Goal: Information Seeking & Learning: Learn about a topic

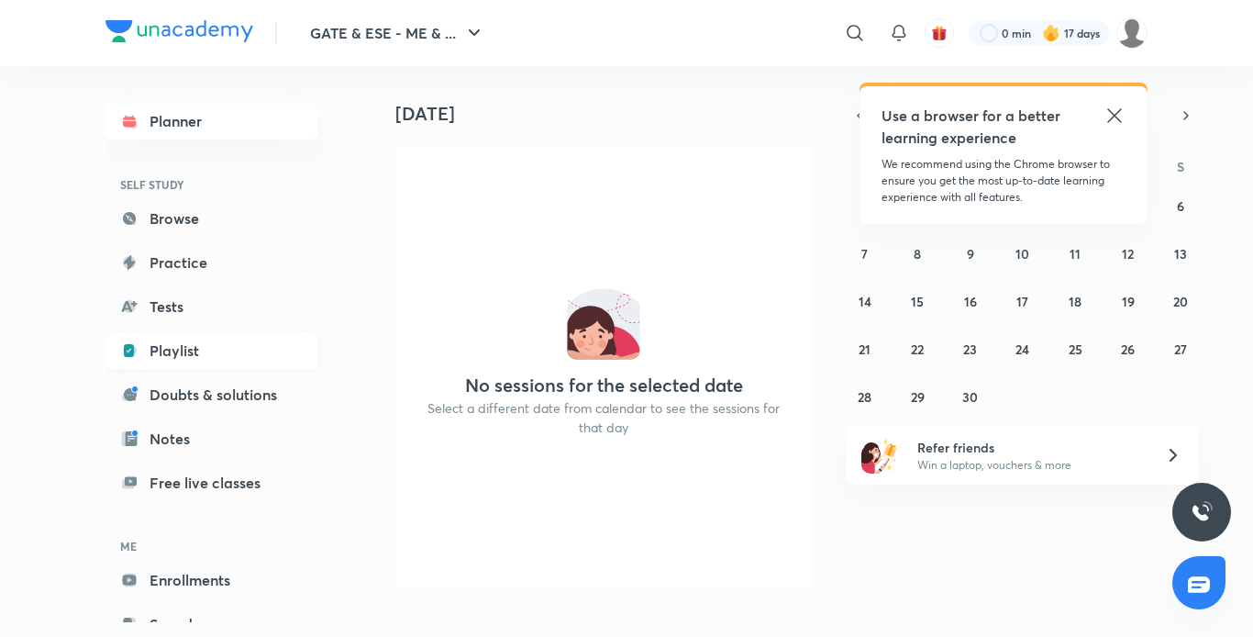
click at [178, 344] on link "Playlist" at bounding box center [211, 350] width 213 height 37
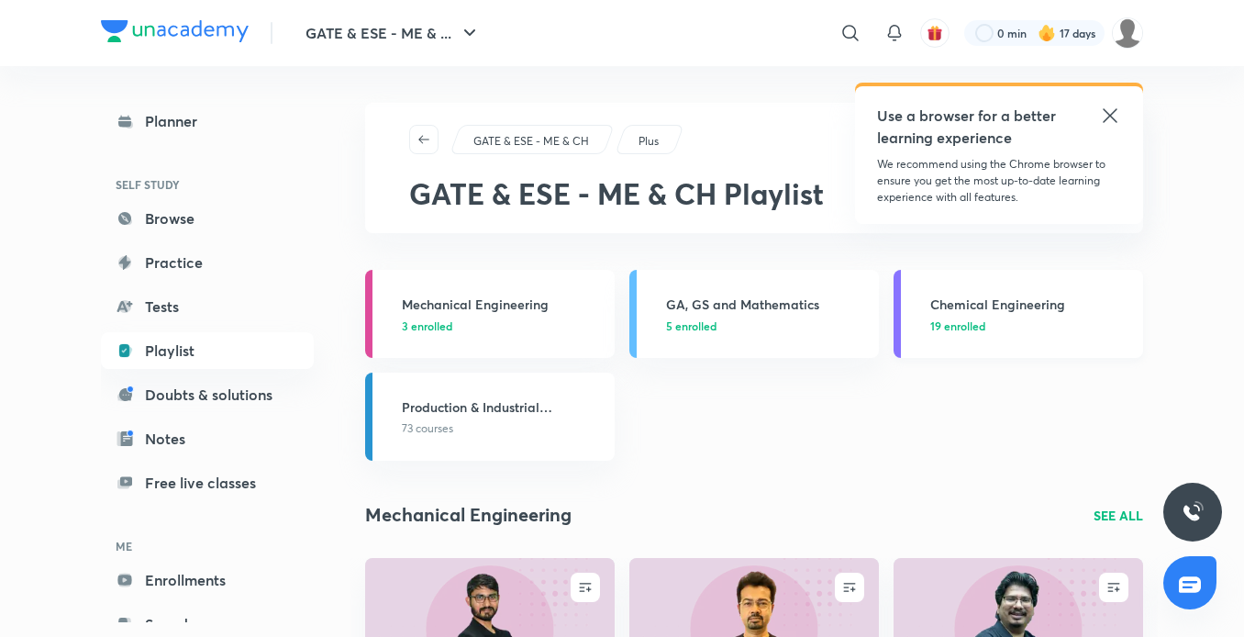
click at [1018, 303] on h3 "Chemical Engineering" at bounding box center [1031, 303] width 202 height 19
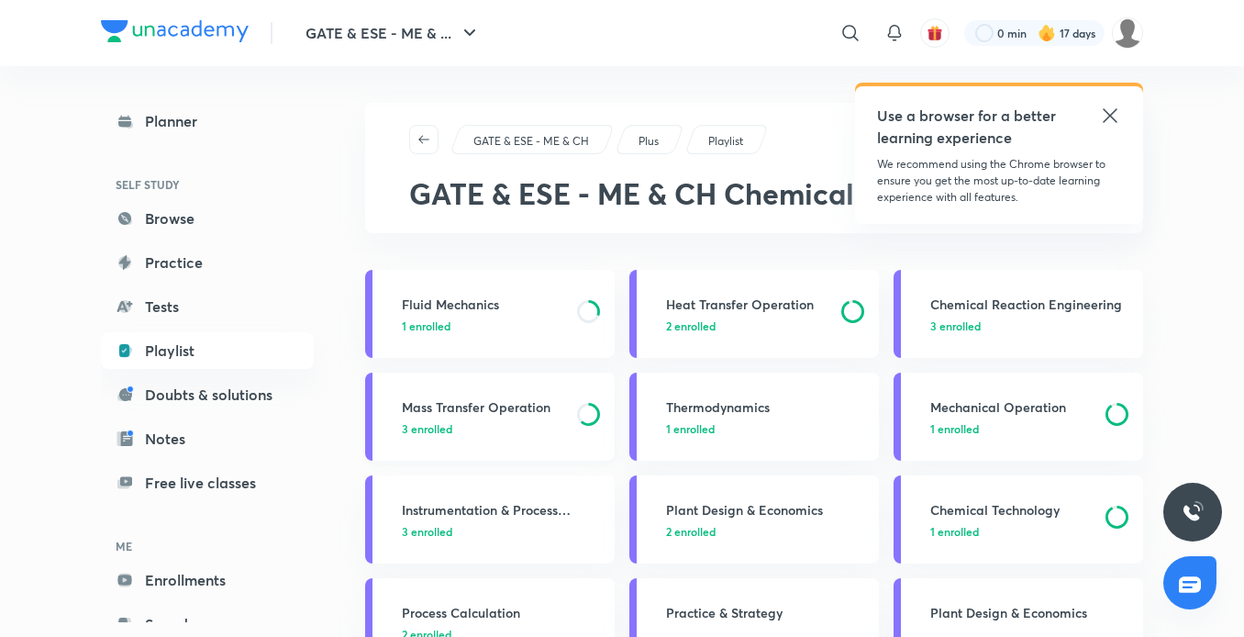
click at [435, 432] on span "3 enrolled" at bounding box center [427, 428] width 50 height 17
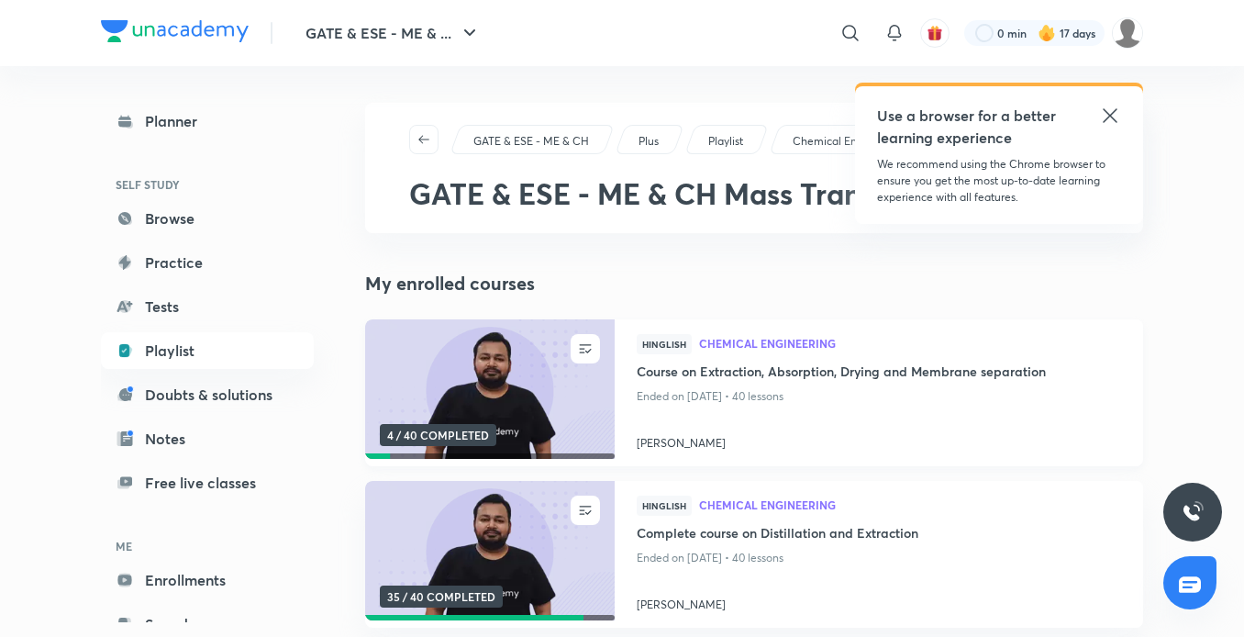
click at [450, 395] on img at bounding box center [489, 389] width 254 height 142
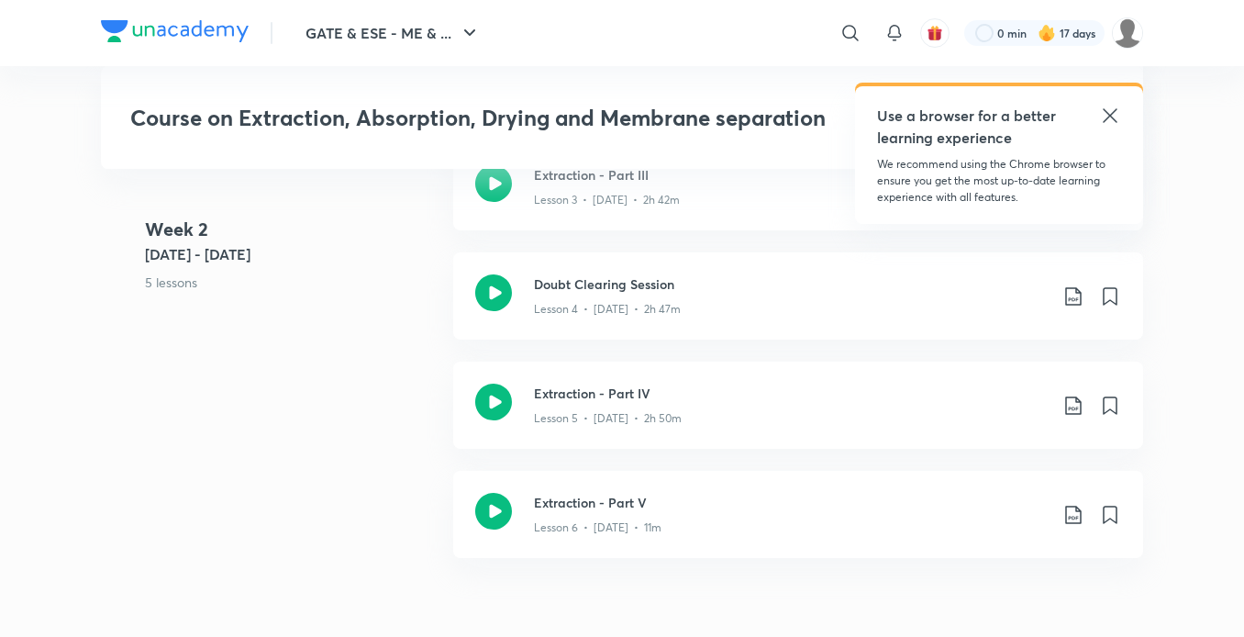
scroll to position [1485, 0]
click at [625, 399] on h3 "Extraction - Part IV" at bounding box center [791, 391] width 514 height 19
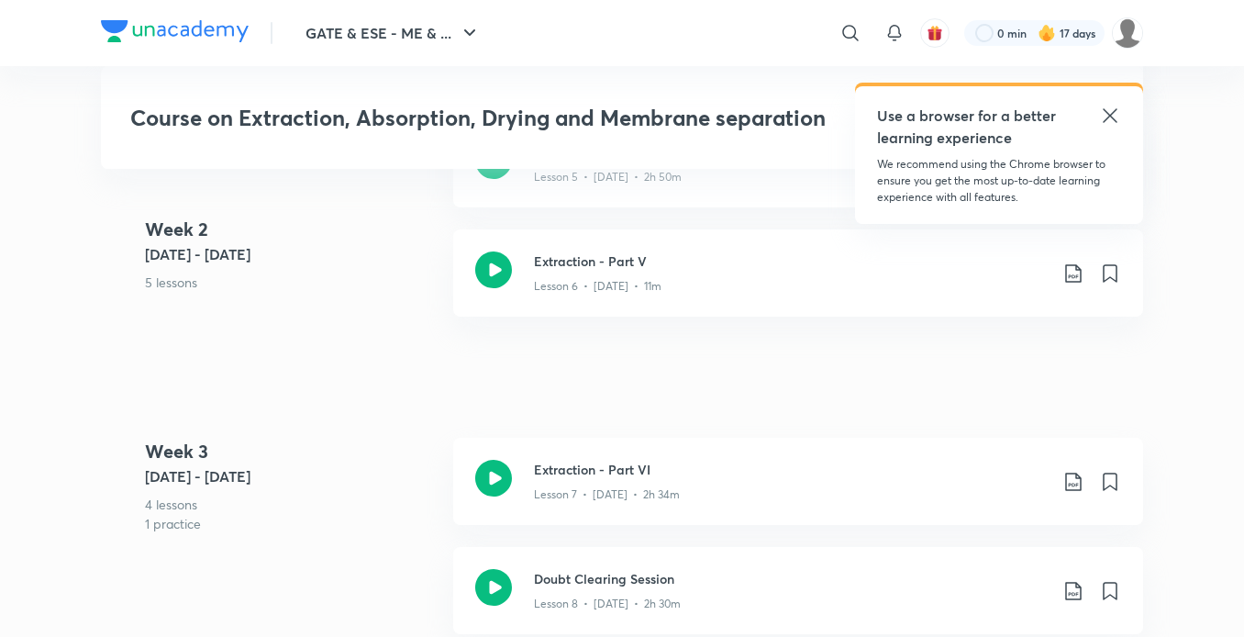
scroll to position [1730, 0]
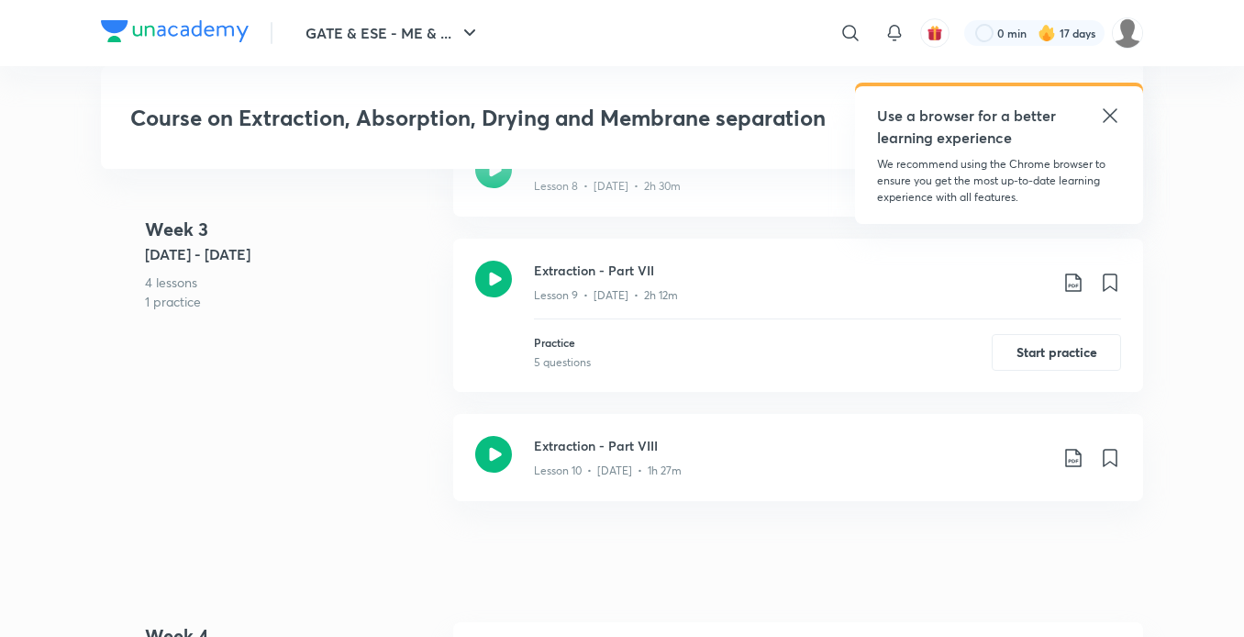
scroll to position [2143, 0]
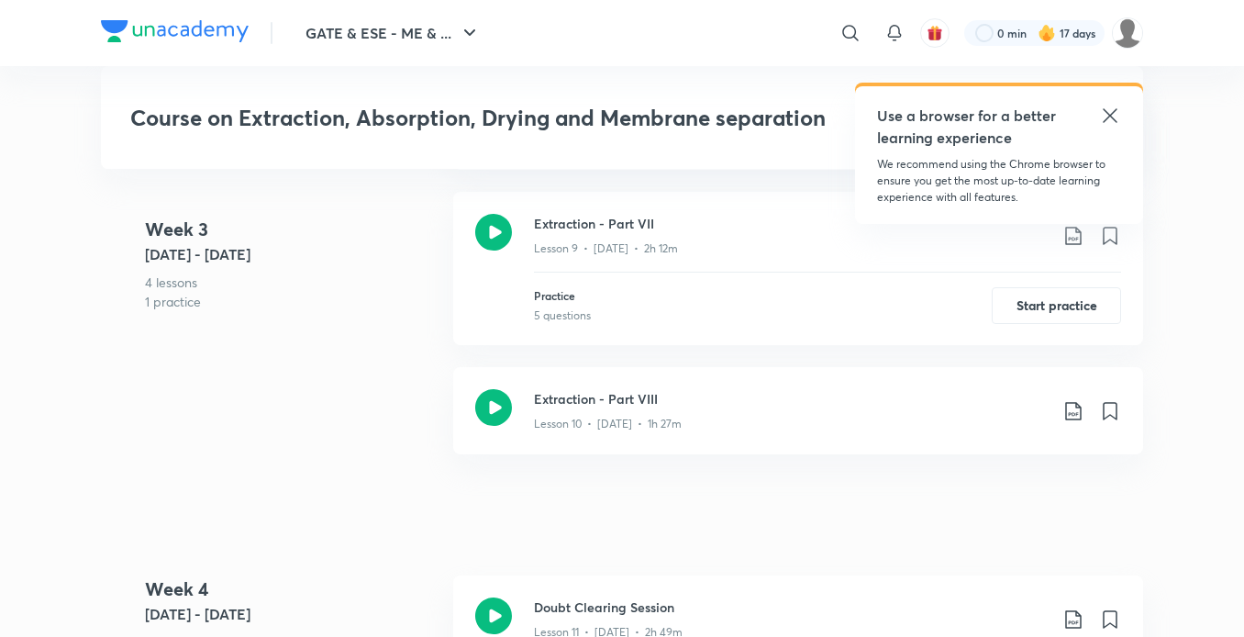
scroll to position [2190, 0]
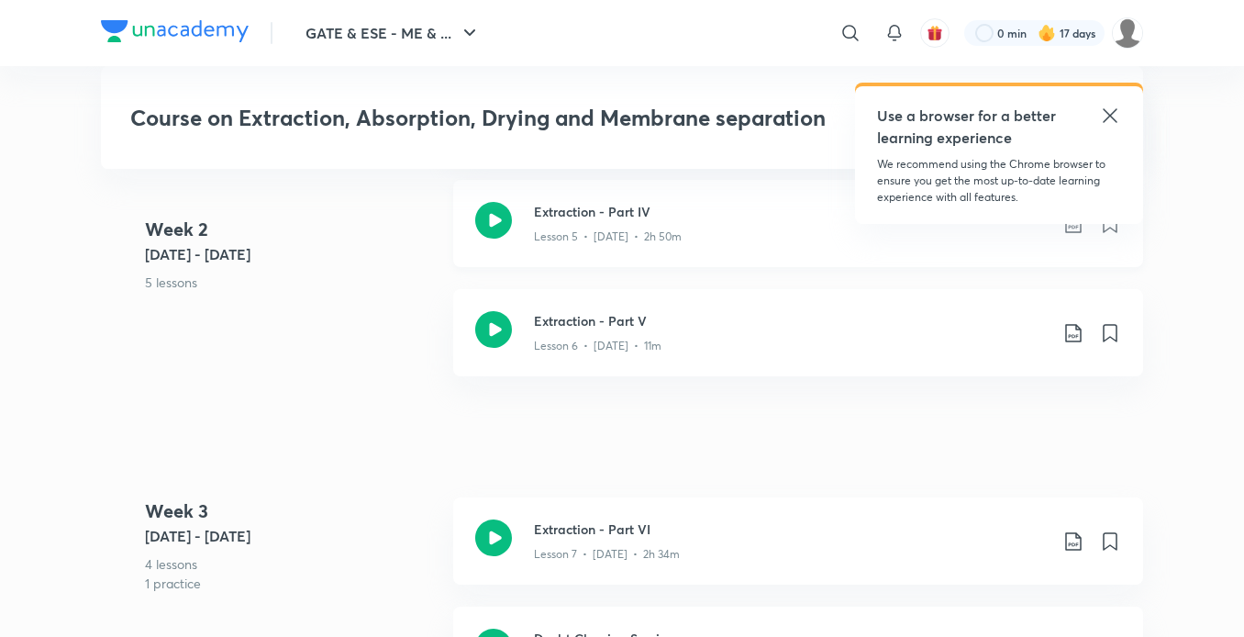
scroll to position [1665, 0]
click at [620, 340] on p "Lesson 6 • [DATE] • 11m" at bounding box center [597, 346] width 127 height 17
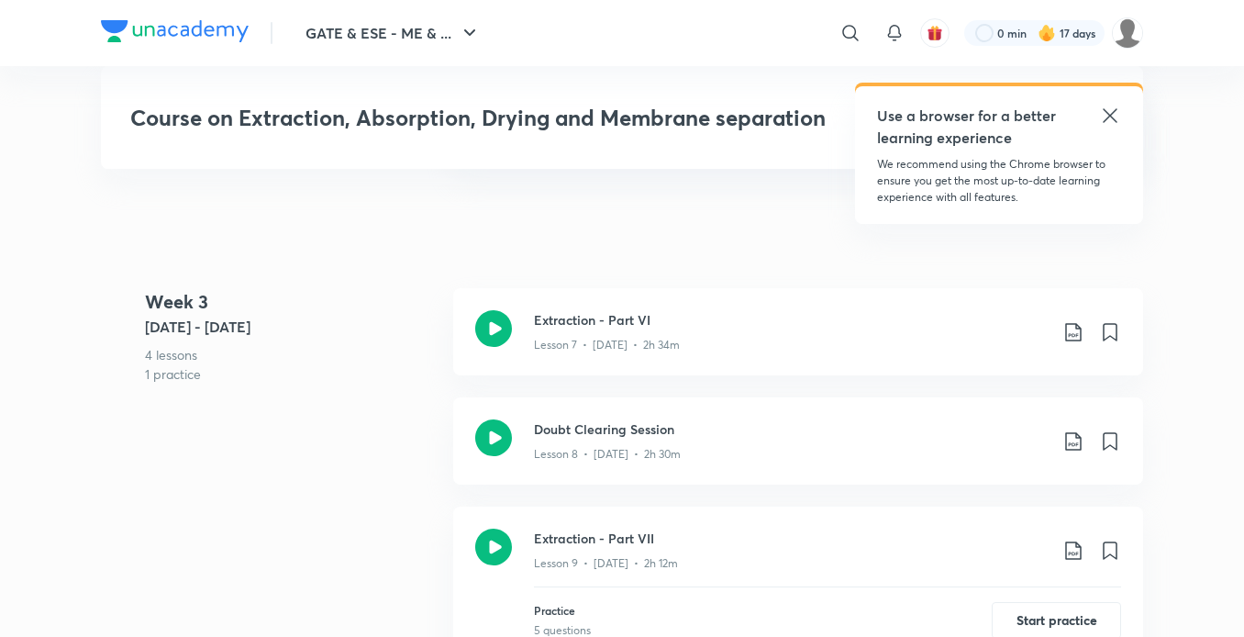
scroll to position [1877, 0]
click at [569, 338] on p "Lesson 7 • [DATE] • 2h 34m" at bounding box center [607, 343] width 146 height 17
